Goal: Information Seeking & Learning: Find specific fact

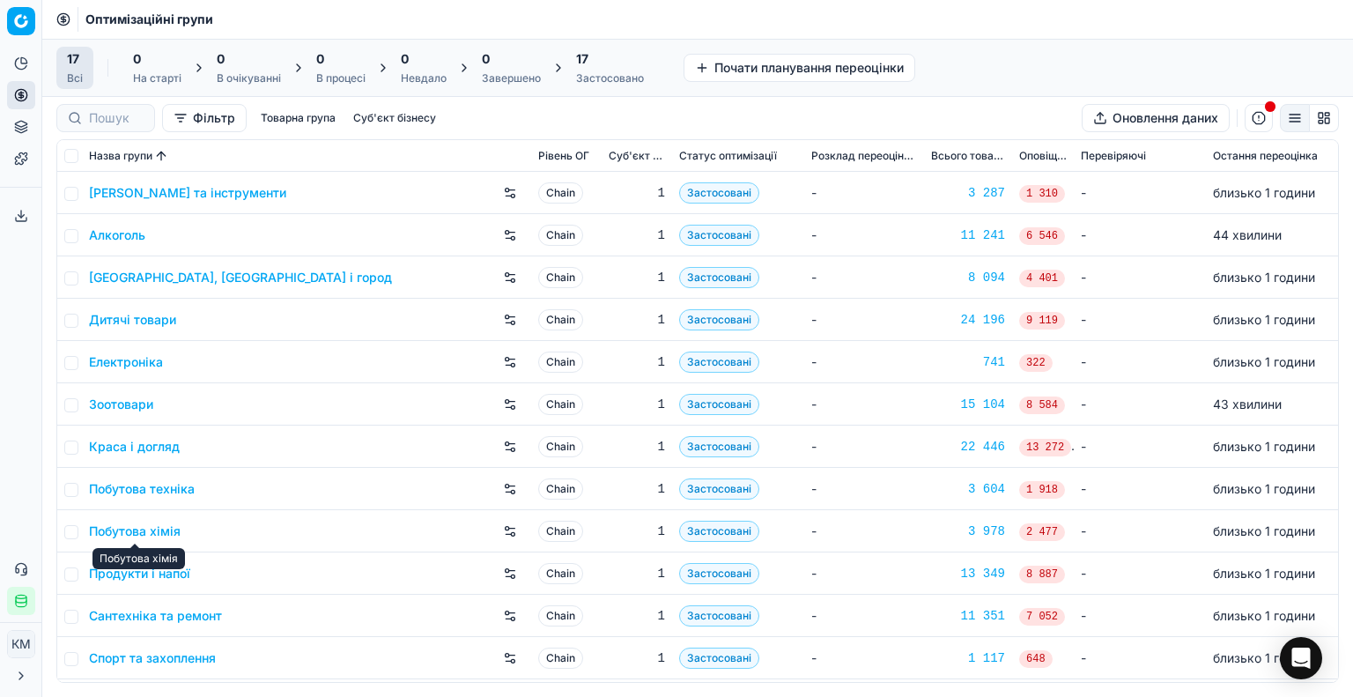
click at [161, 445] on link "Краса і догляд" at bounding box center [134, 447] width 91 height 18
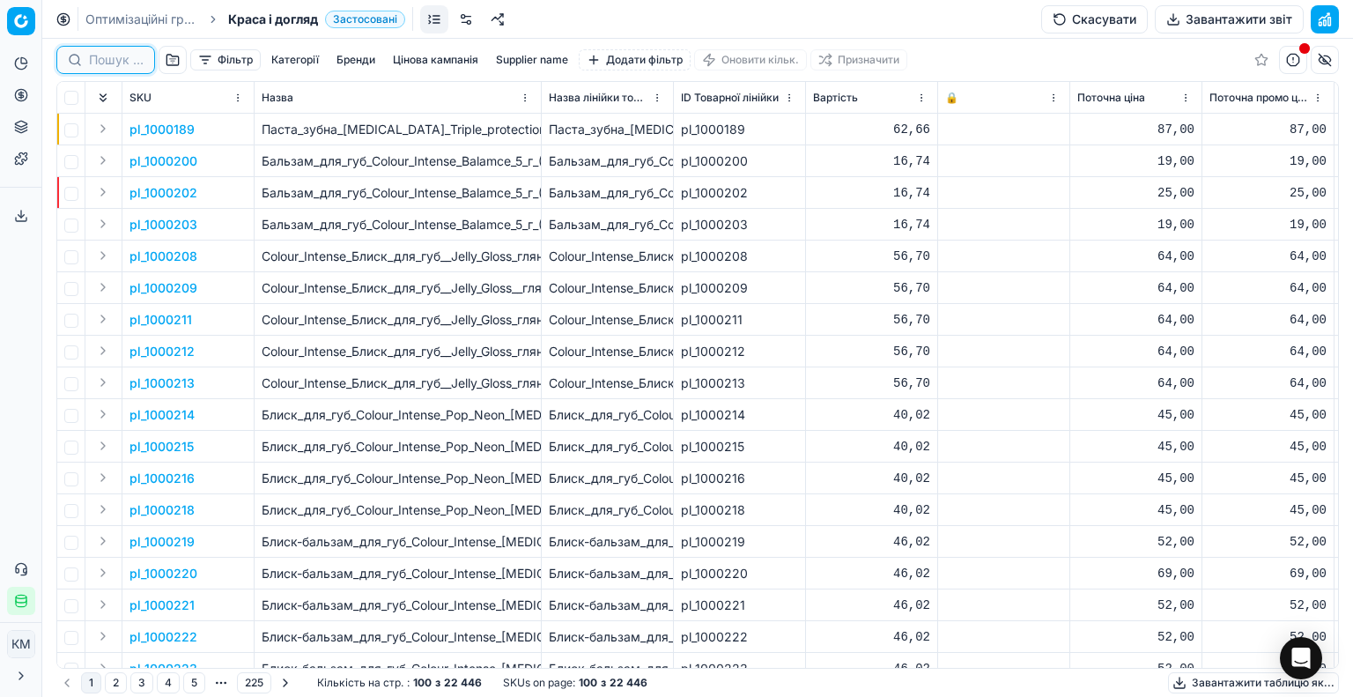
click at [127, 66] on input at bounding box center [116, 60] width 55 height 18
paste input "605745"
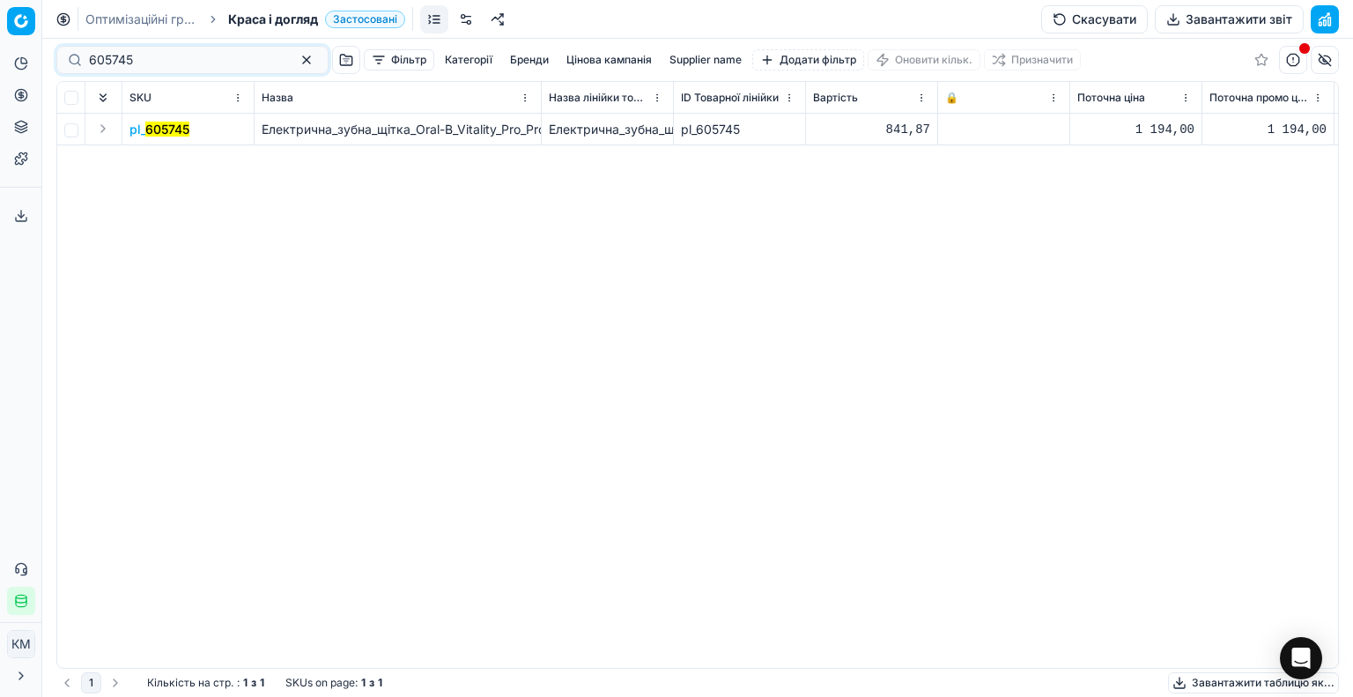
click at [174, 126] on mark "605745" at bounding box center [167, 129] width 44 height 15
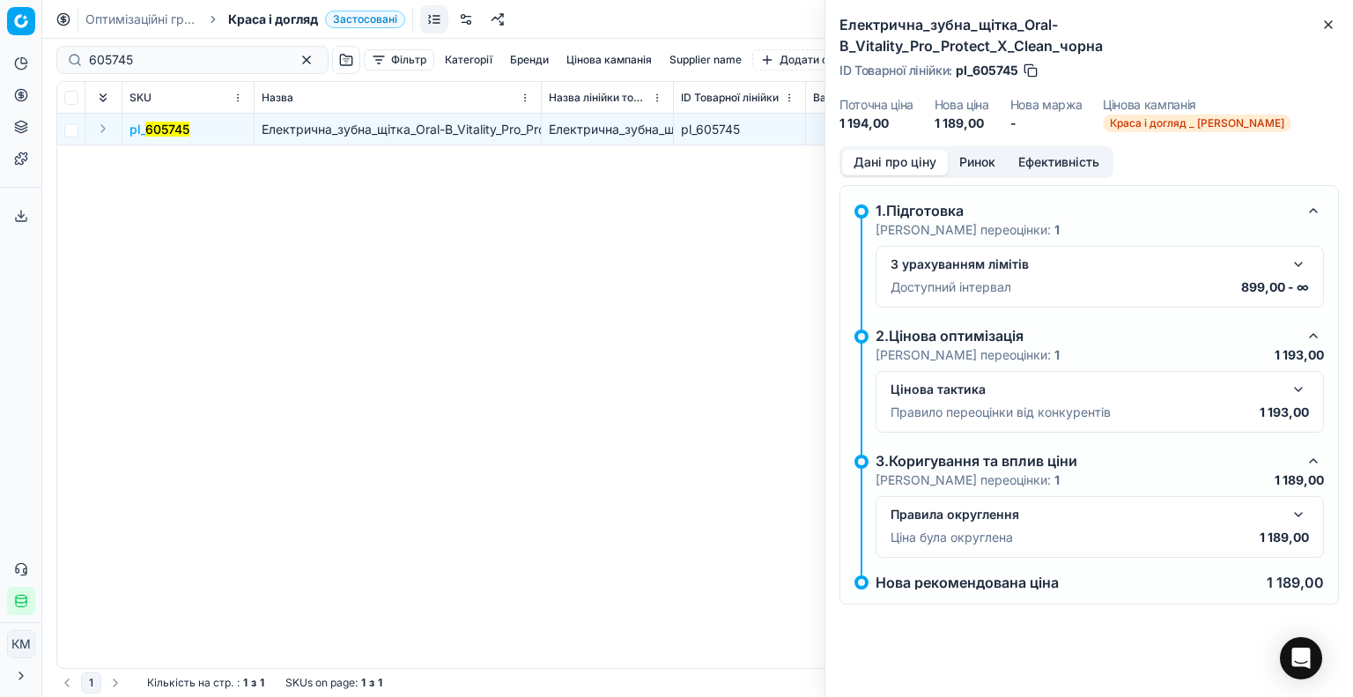
click at [971, 150] on button "Ринок" at bounding box center [977, 163] width 59 height 26
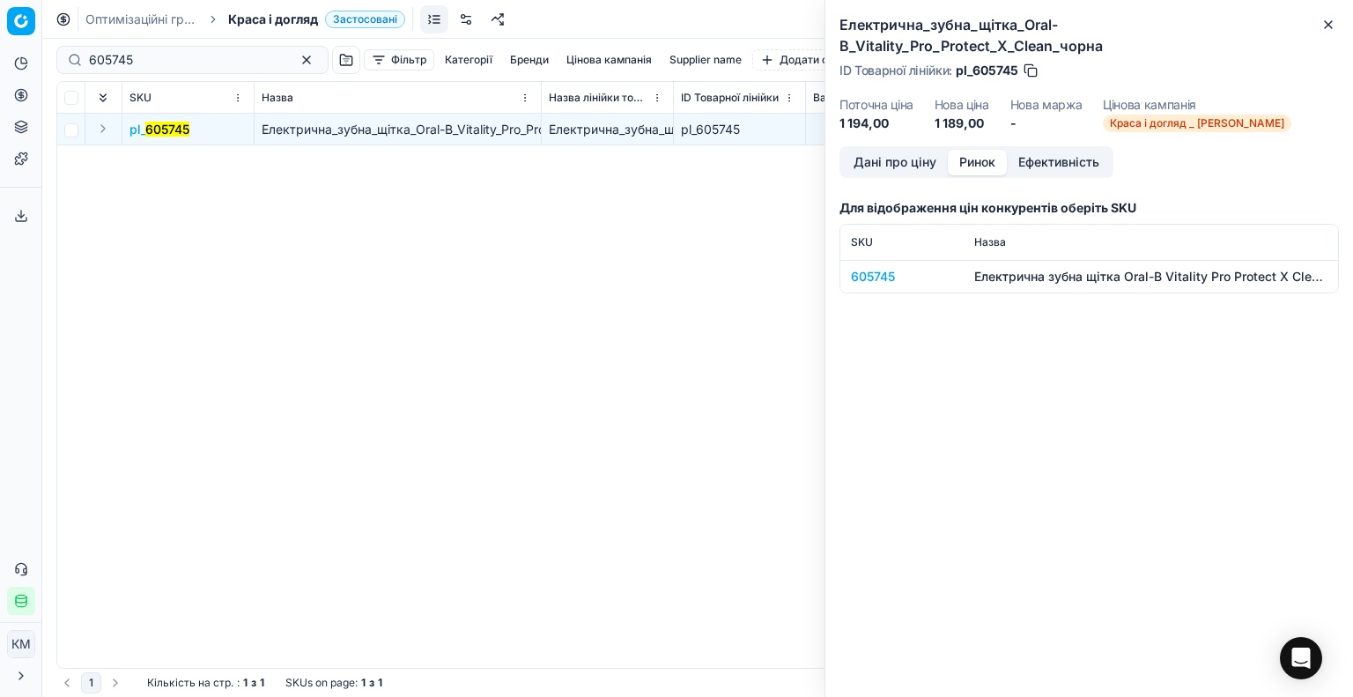
click at [866, 268] on div "605745" at bounding box center [902, 277] width 102 height 18
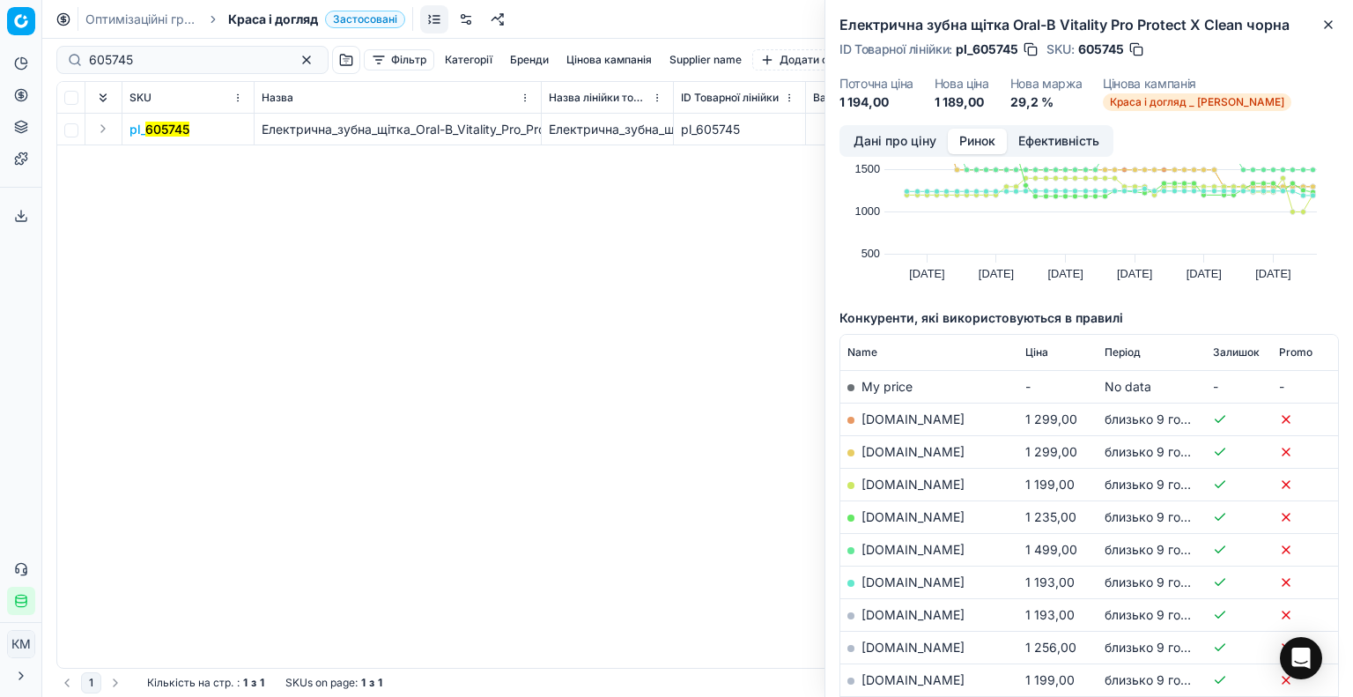
scroll to position [264, 0]
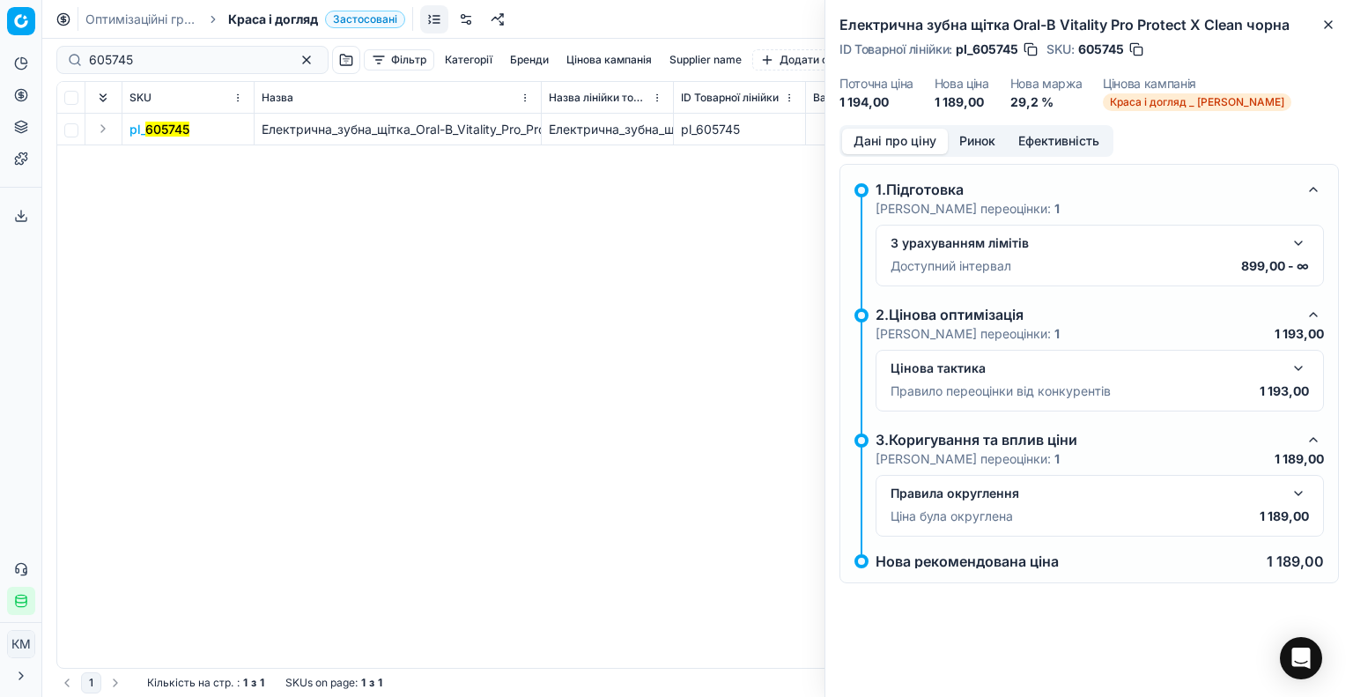
click at [923, 142] on button "Дані про ціну" at bounding box center [895, 142] width 106 height 26
click at [1298, 493] on button "button" at bounding box center [1298, 493] width 21 height 21
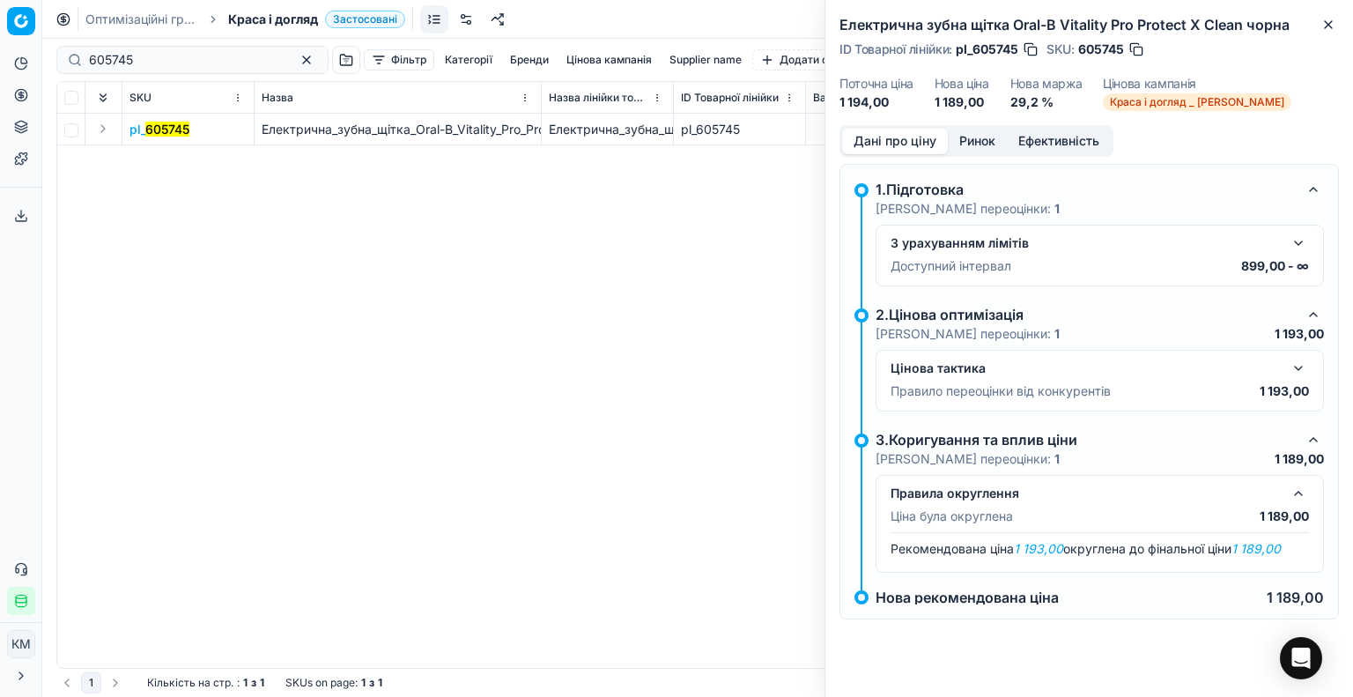
click at [1297, 361] on button "button" at bounding box center [1298, 368] width 21 height 21
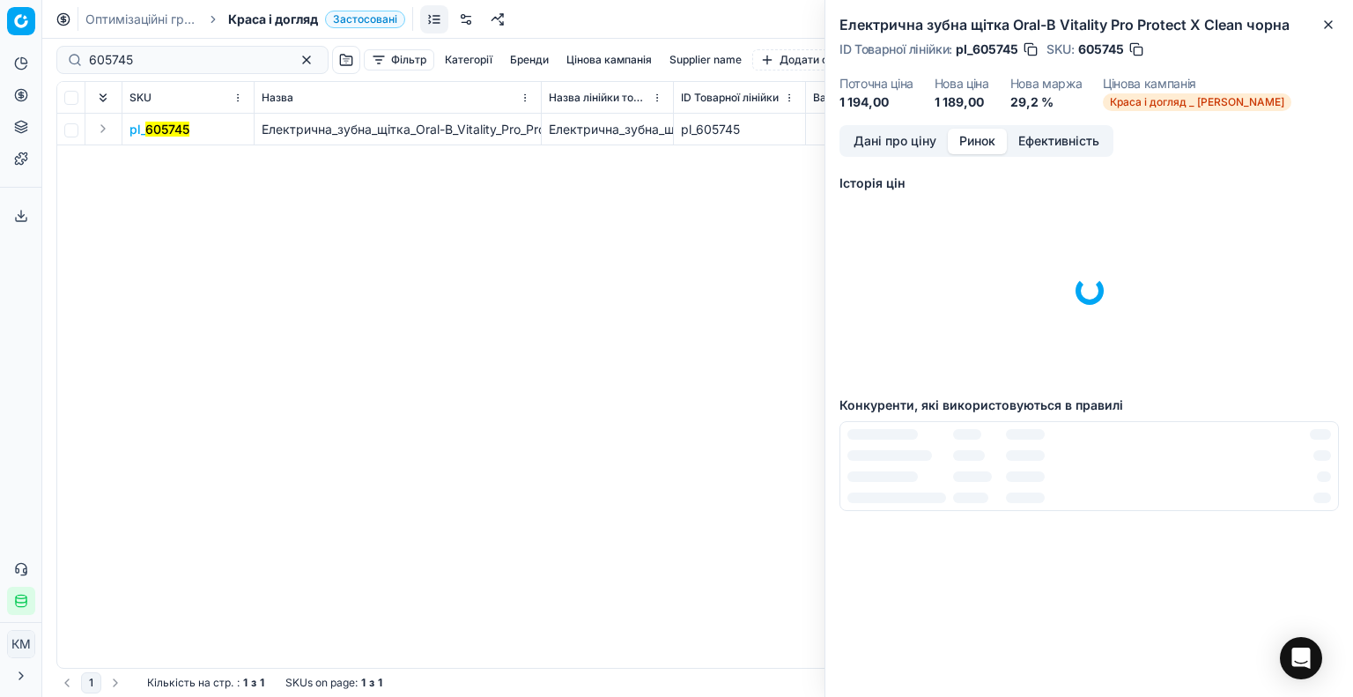
click at [989, 136] on button "Ринок" at bounding box center [977, 142] width 59 height 26
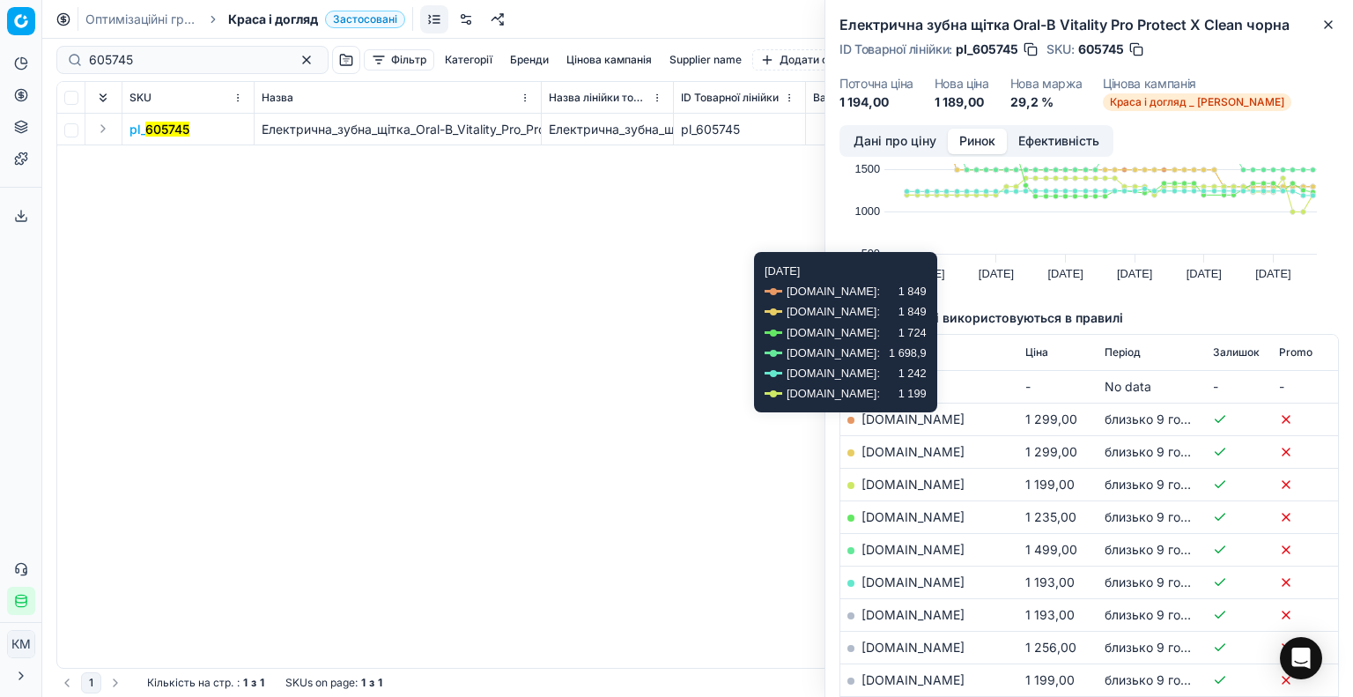
scroll to position [176, 0]
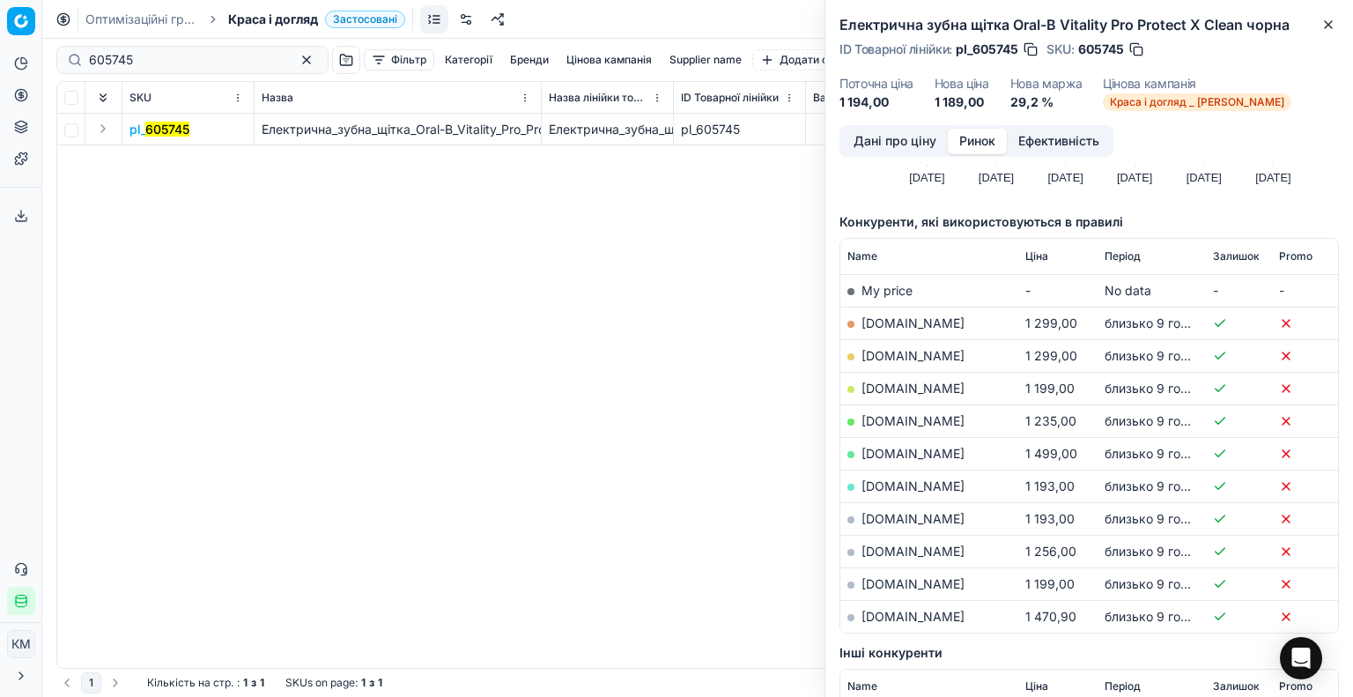
click at [941, 489] on link "[DOMAIN_NAME]" at bounding box center [913, 485] width 103 height 15
click at [912, 126] on div "Дані про ціну Ринок Ефективність" at bounding box center [977, 141] width 274 height 32
click at [915, 135] on button "Дані про ціну" at bounding box center [895, 142] width 106 height 26
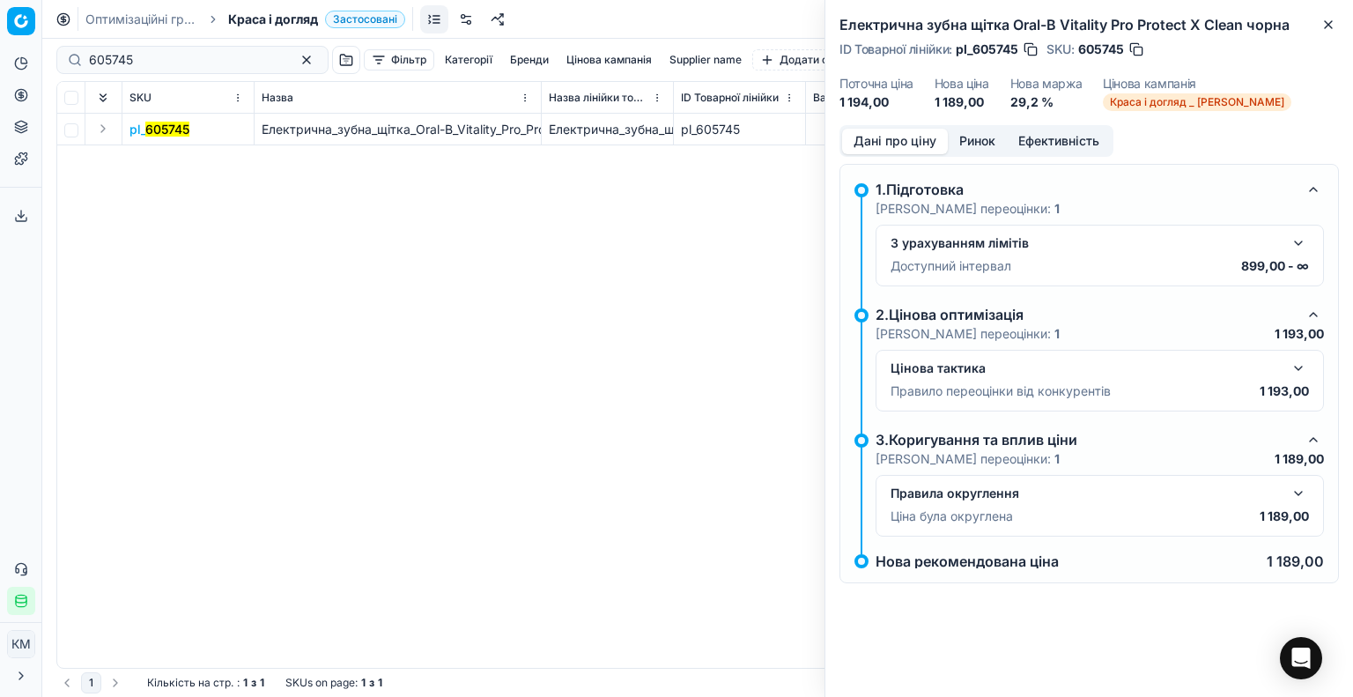
click at [1295, 486] on button "button" at bounding box center [1298, 493] width 21 height 21
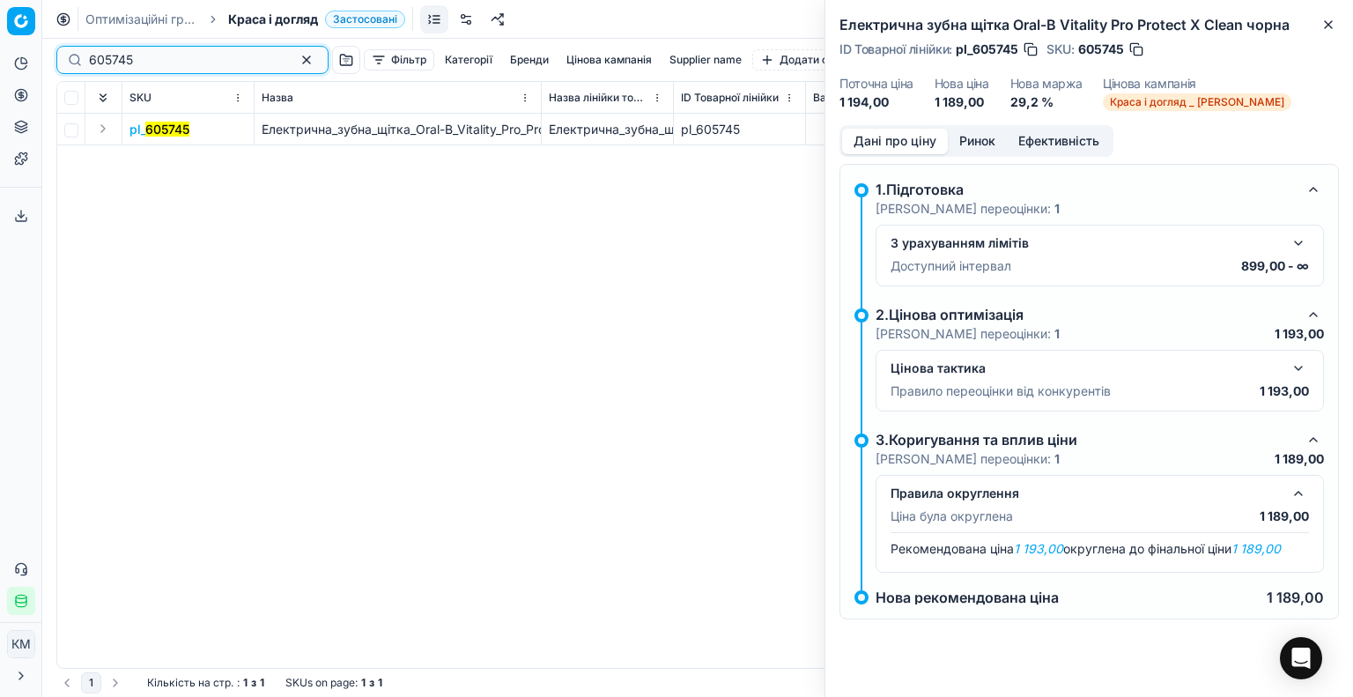
drag, startPoint x: 205, startPoint y: 51, endPoint x: 0, endPoint y: 72, distance: 206.4
click at [0, 72] on div "Pricing platform Аналітика Цінова оптимізація Асортимент продукції Шаблони Серв…" at bounding box center [676, 348] width 1353 height 697
paste input "4580"
type input "645805"
click at [176, 125] on mark "645805" at bounding box center [168, 129] width 46 height 15
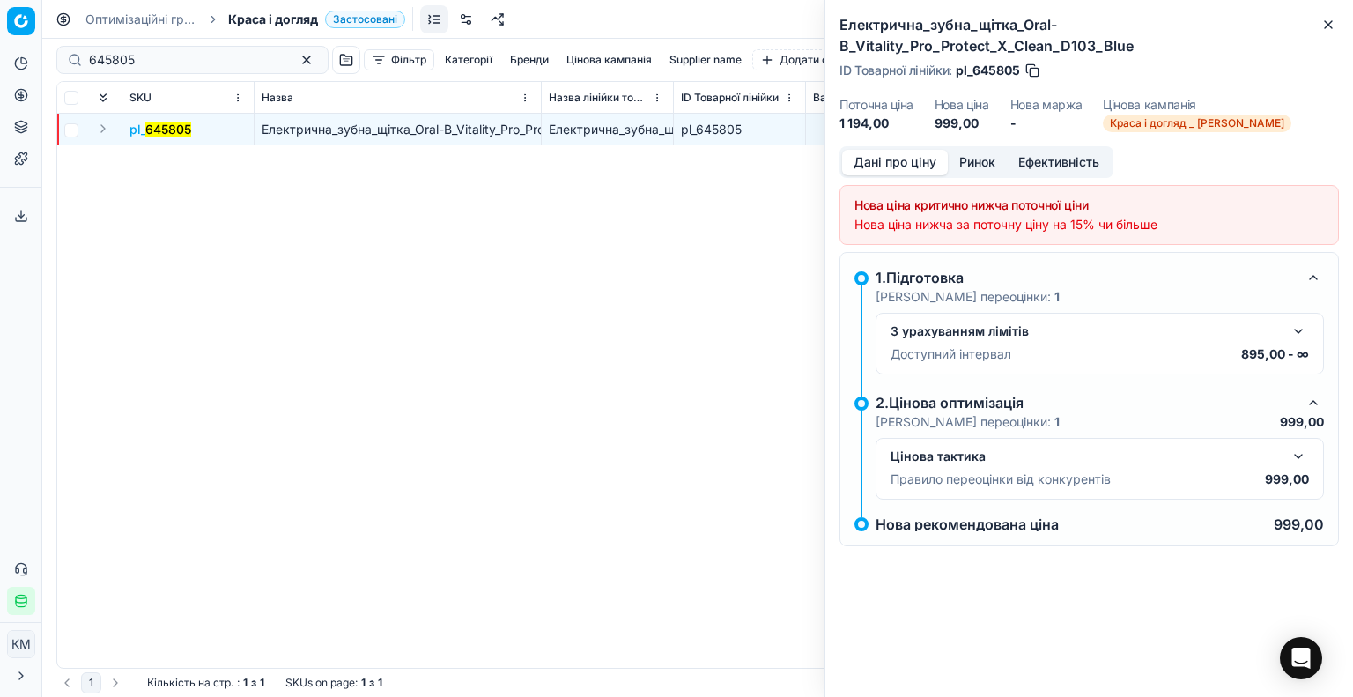
click at [1295, 453] on button "button" at bounding box center [1298, 456] width 21 height 21
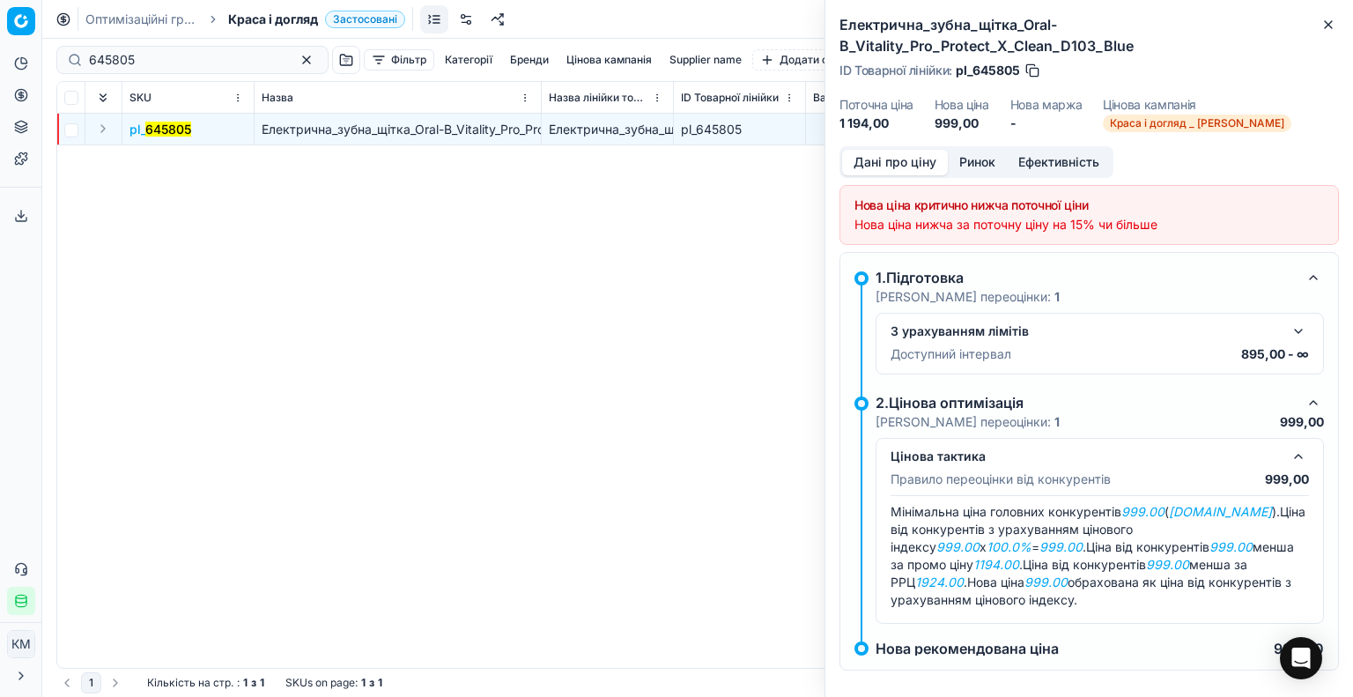
click at [974, 162] on button "Ринок" at bounding box center [977, 163] width 59 height 26
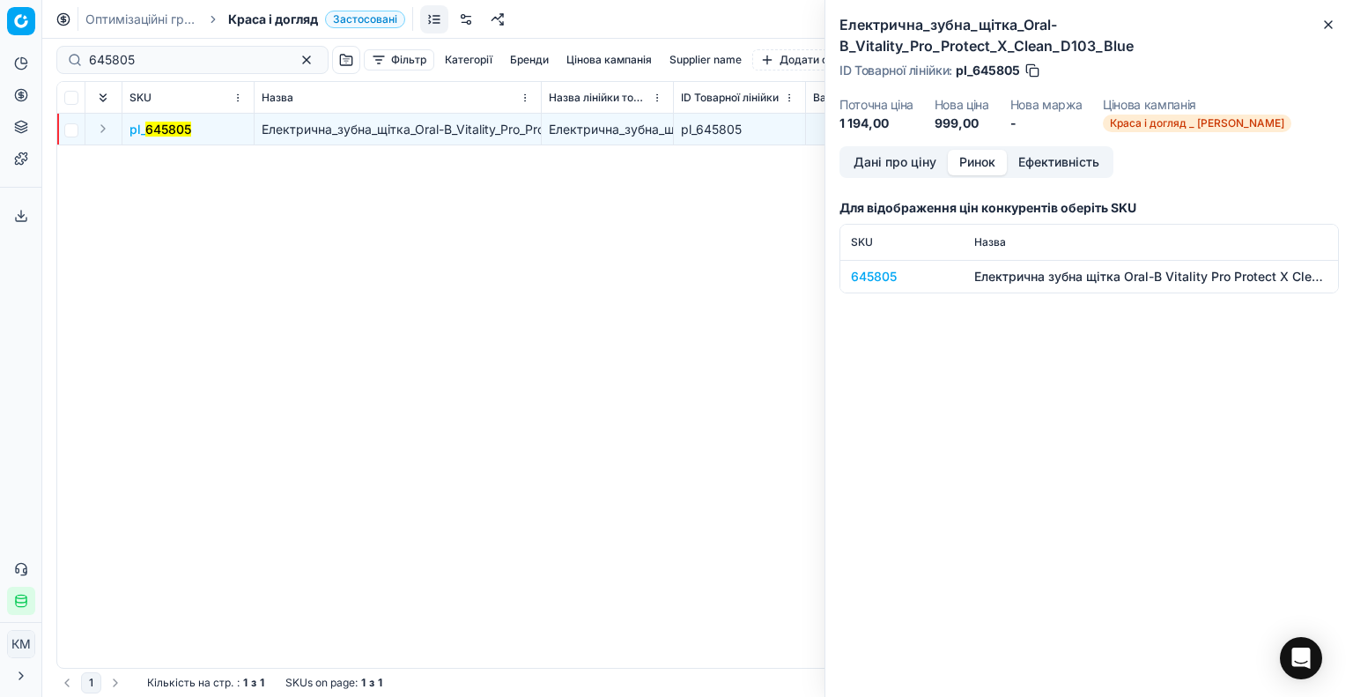
click at [865, 273] on div "645805" at bounding box center [902, 277] width 102 height 18
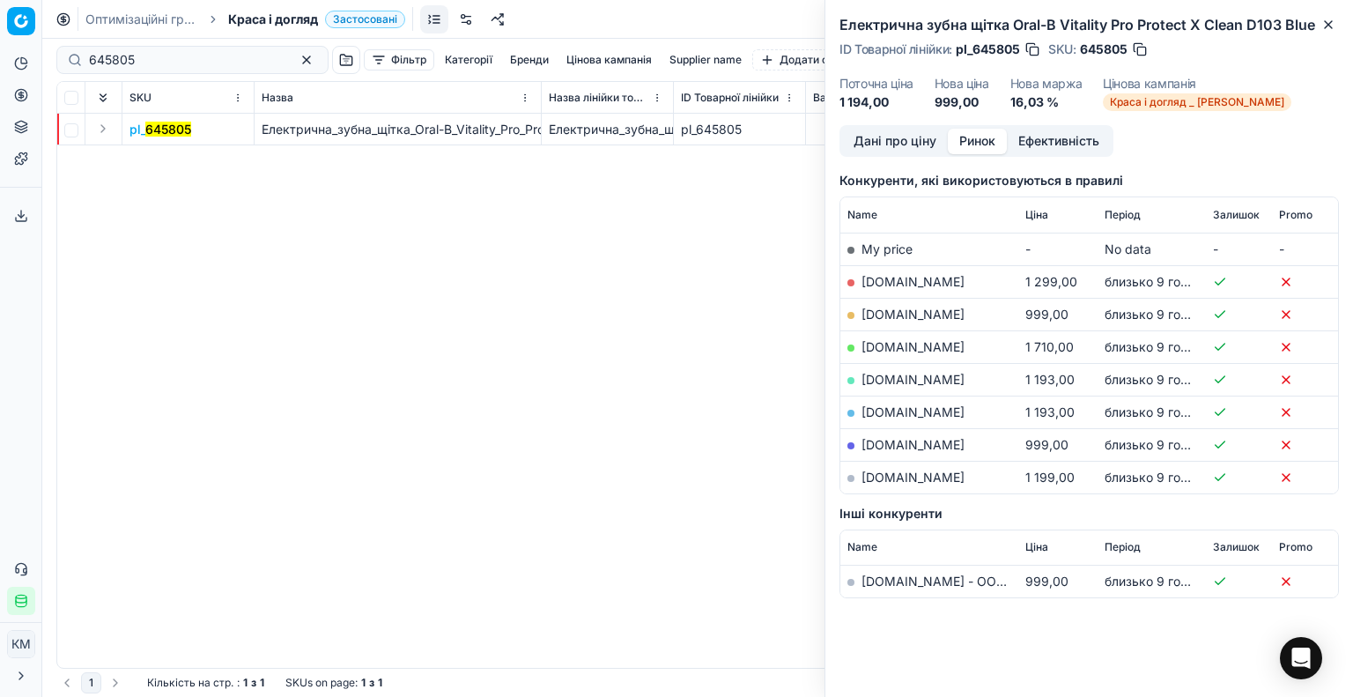
scroll to position [222, 0]
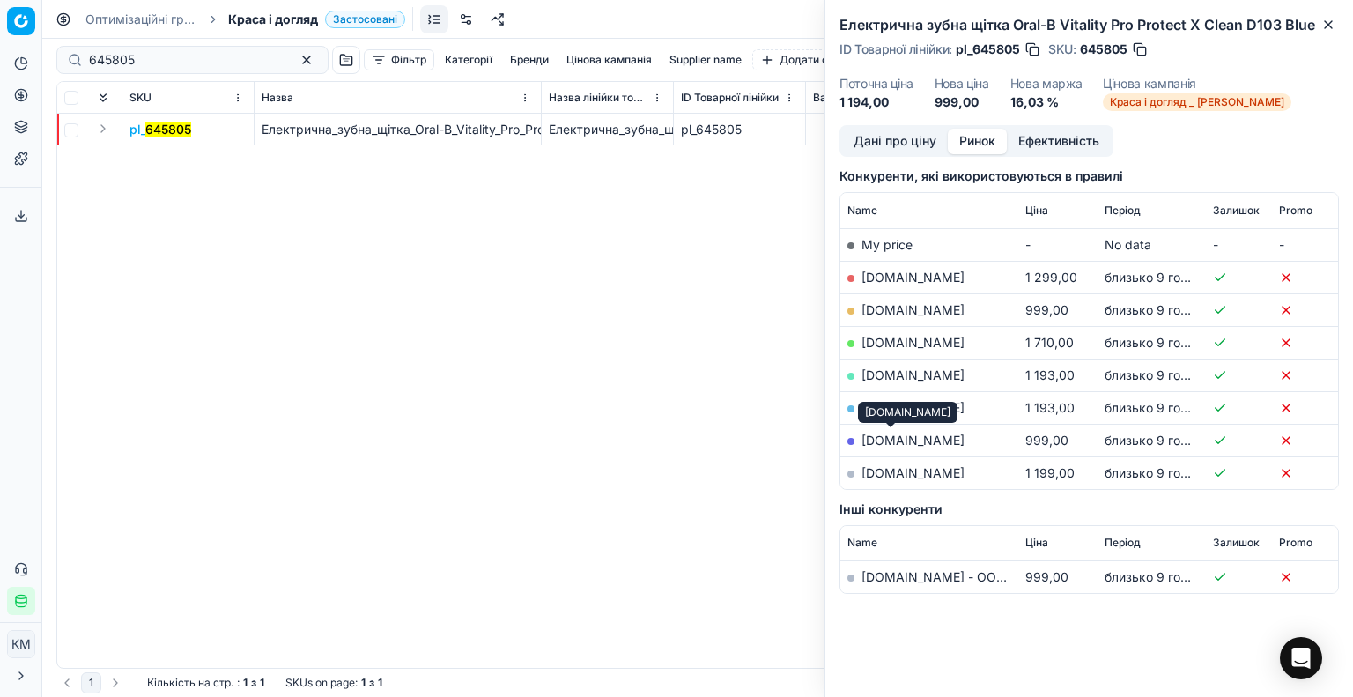
click at [894, 439] on link "[DOMAIN_NAME]" at bounding box center [913, 440] width 103 height 15
click at [1323, 28] on icon "button" at bounding box center [1329, 25] width 14 height 14
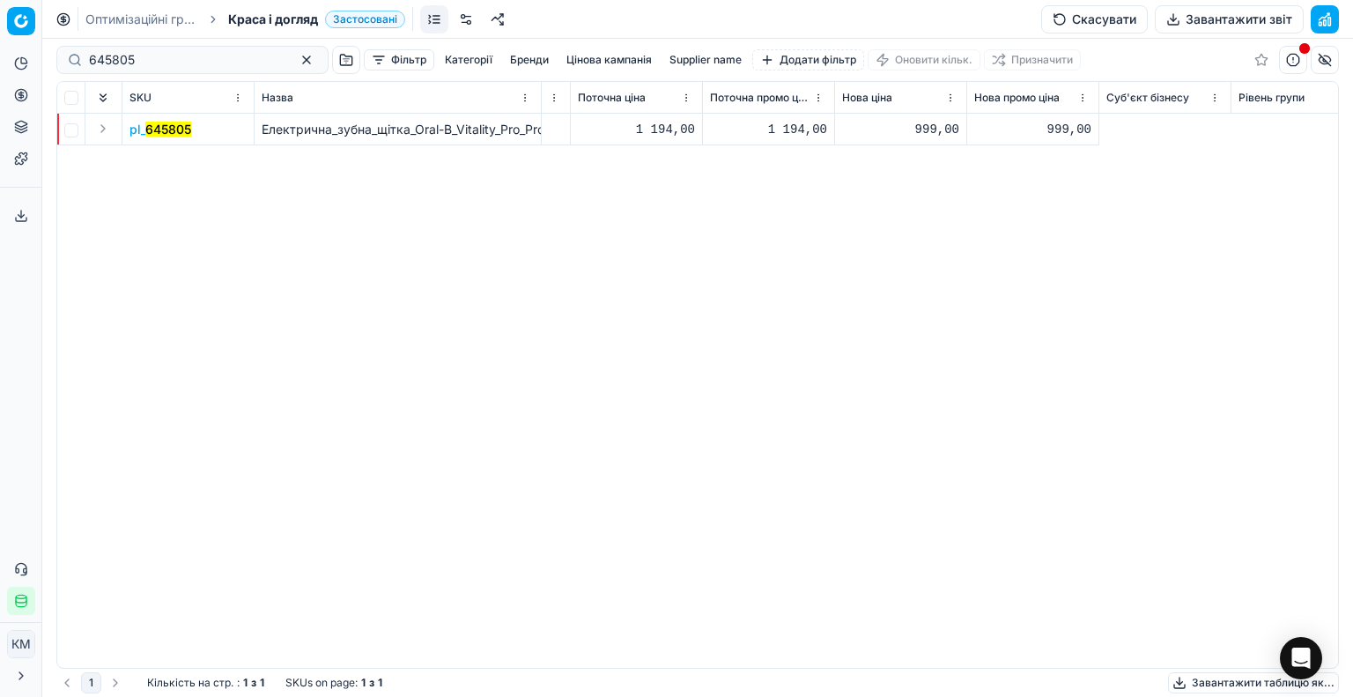
scroll to position [0, 0]
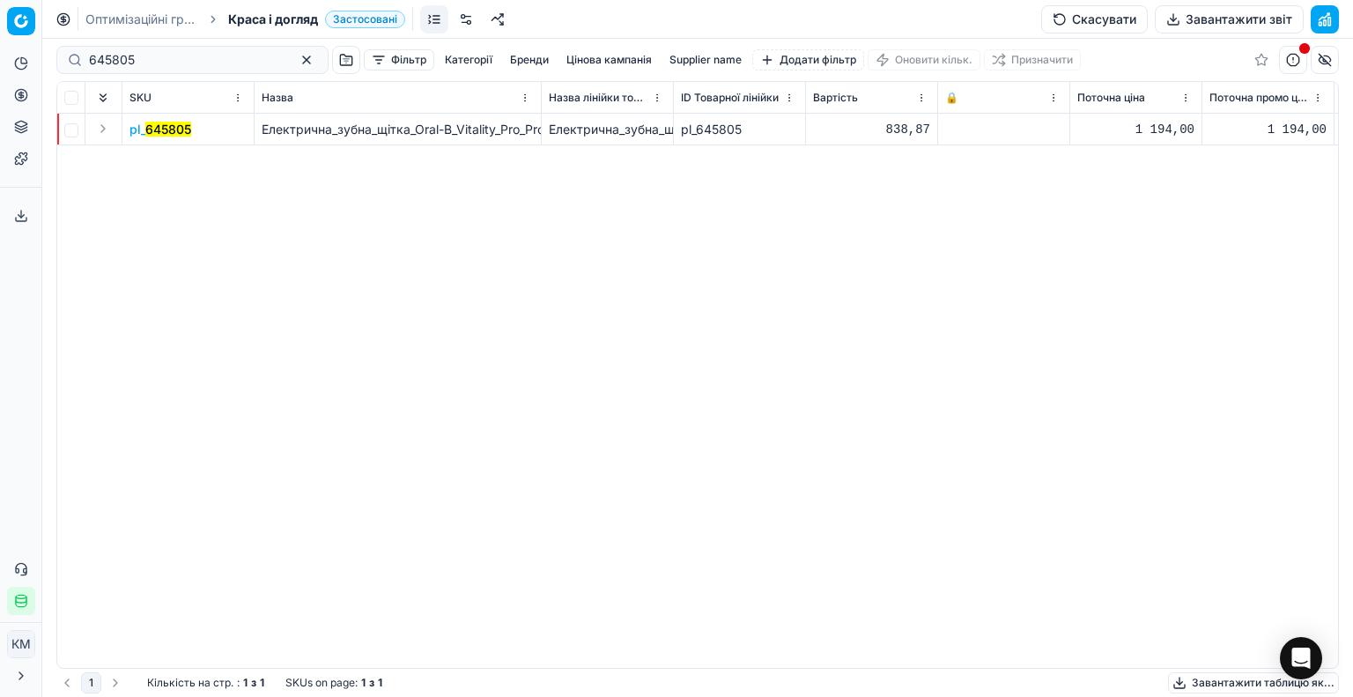
click at [167, 123] on mark "645805" at bounding box center [168, 129] width 46 height 15
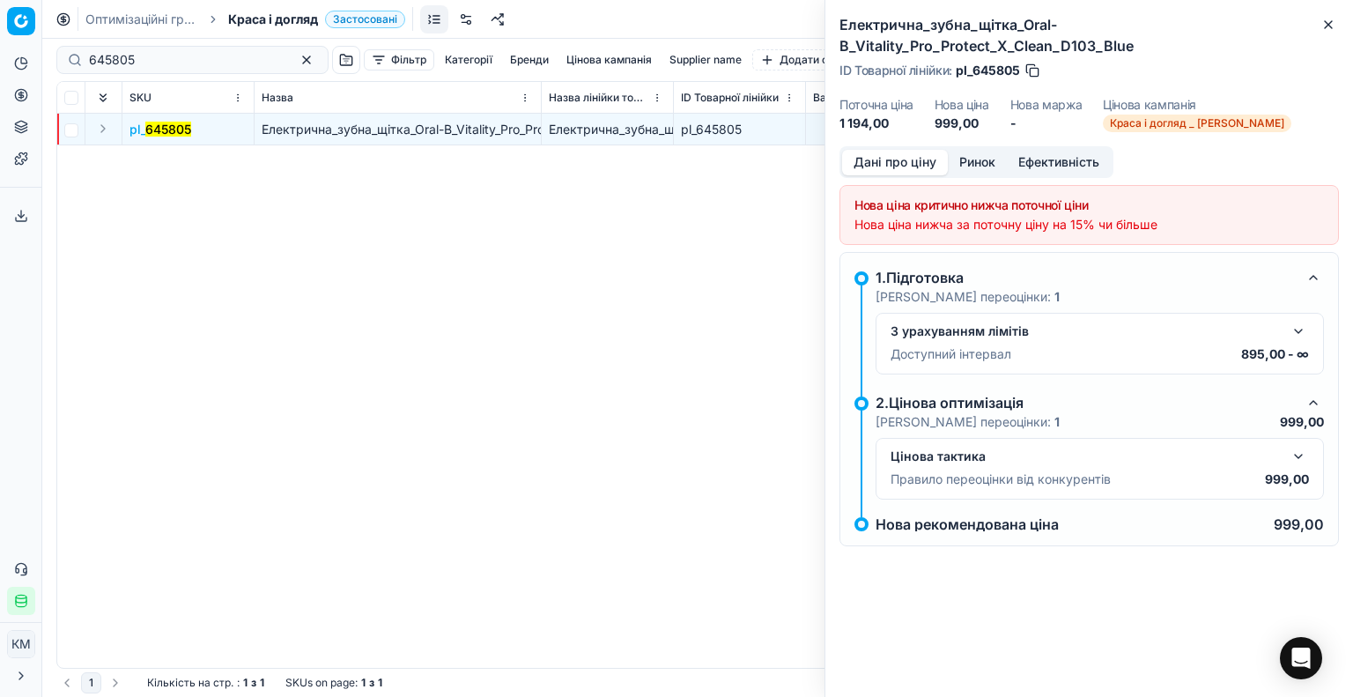
click at [1301, 327] on button "button" at bounding box center [1298, 331] width 21 height 21
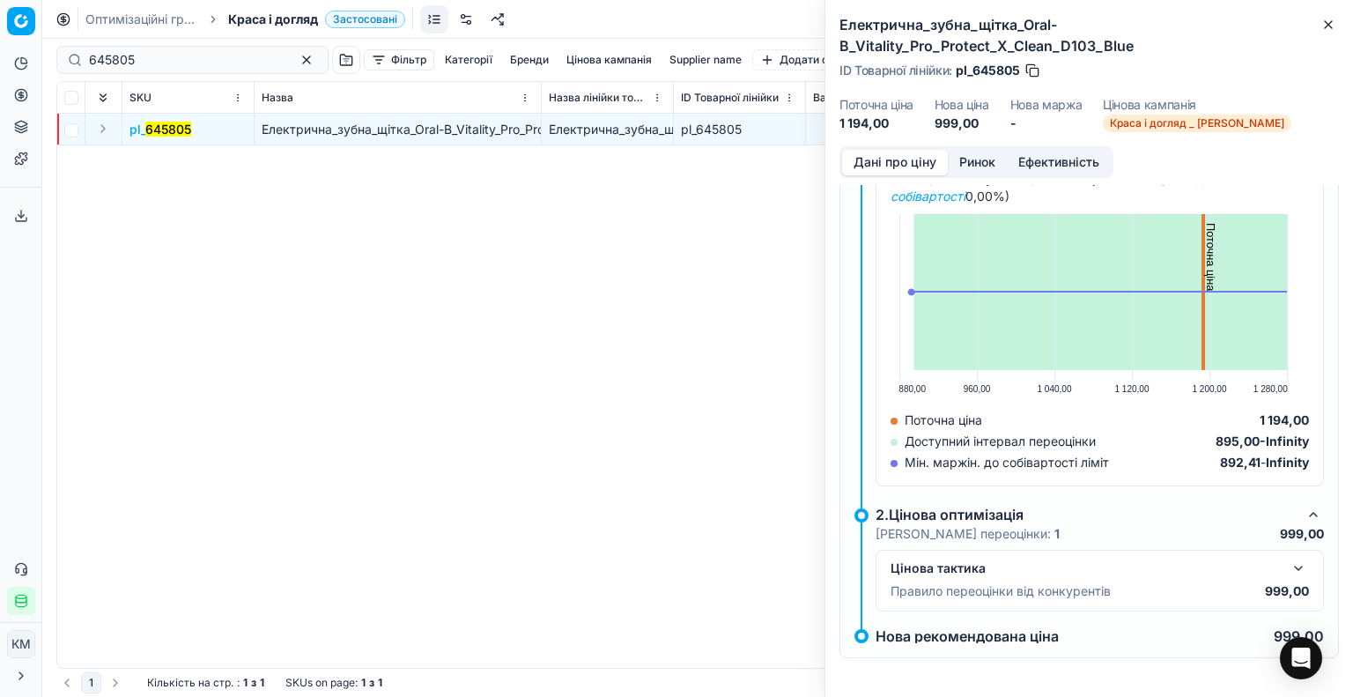
scroll to position [209, 0]
click at [1288, 560] on button "button" at bounding box center [1298, 567] width 21 height 21
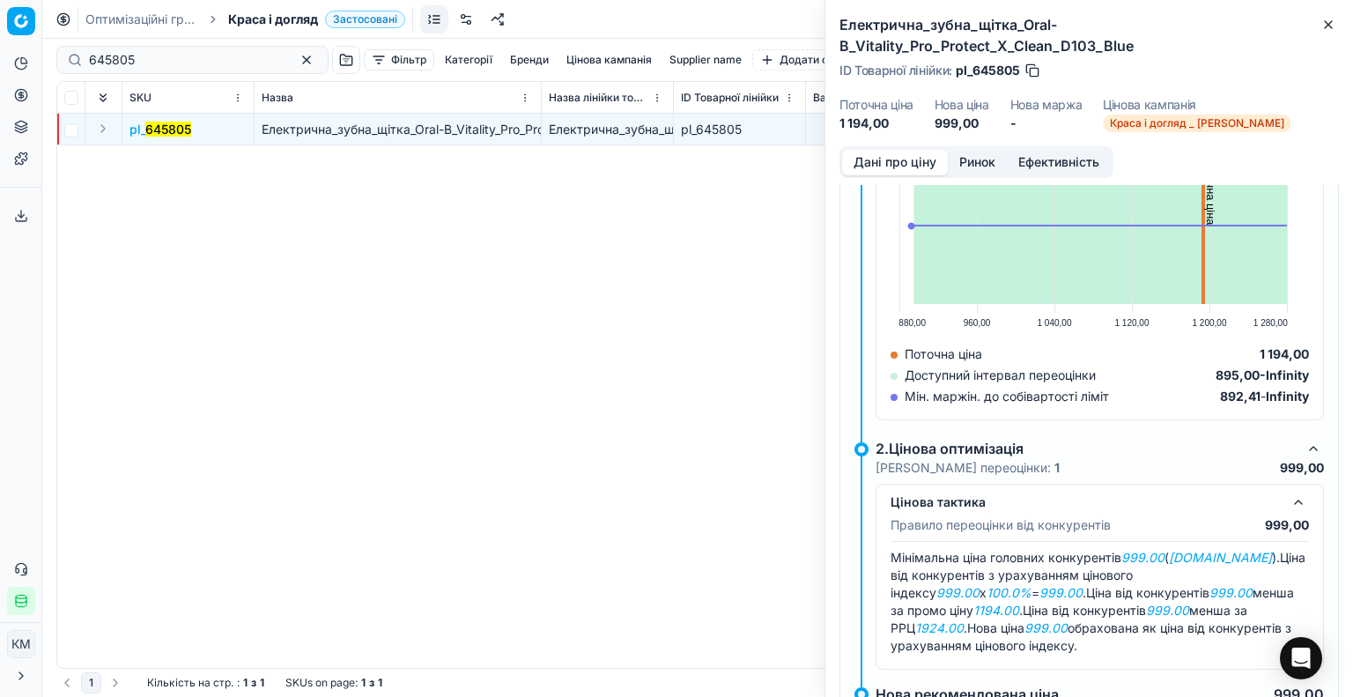
scroll to position [333, 0]
